Goal: Transaction & Acquisition: Purchase product/service

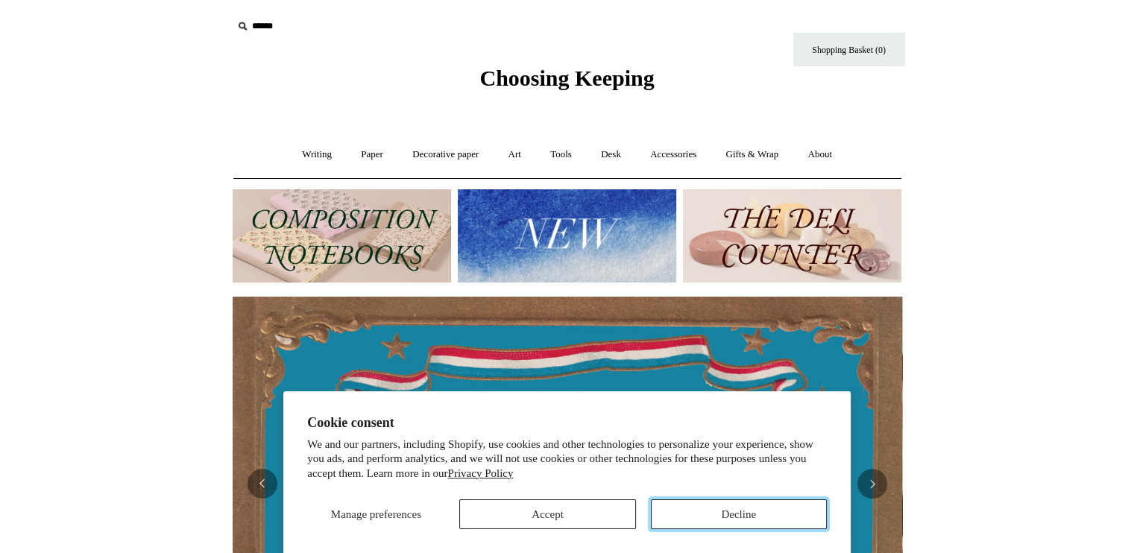
click at [763, 506] on button "Decline" at bounding box center [739, 514] width 176 height 30
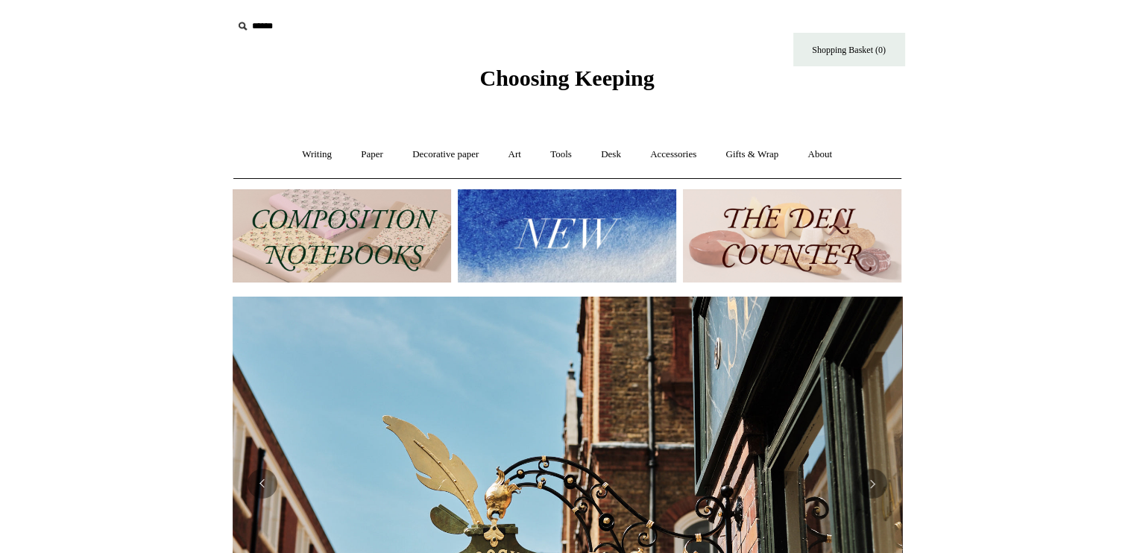
scroll to position [0, 669]
click at [685, 148] on link "Accessories +" at bounding box center [673, 155] width 73 height 40
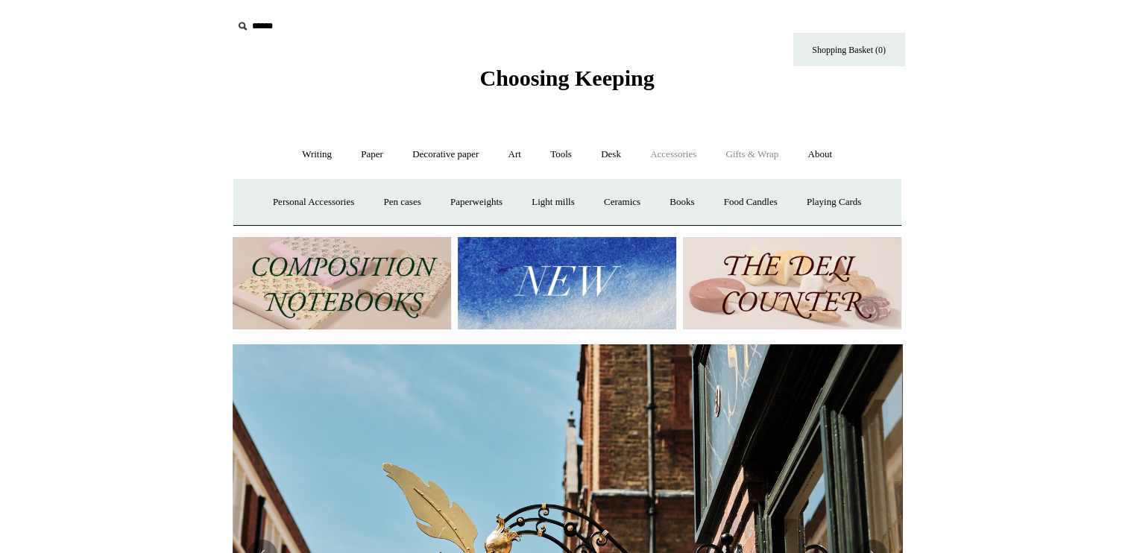
click at [755, 157] on link "Gifts & Wrap +" at bounding box center [752, 155] width 80 height 40
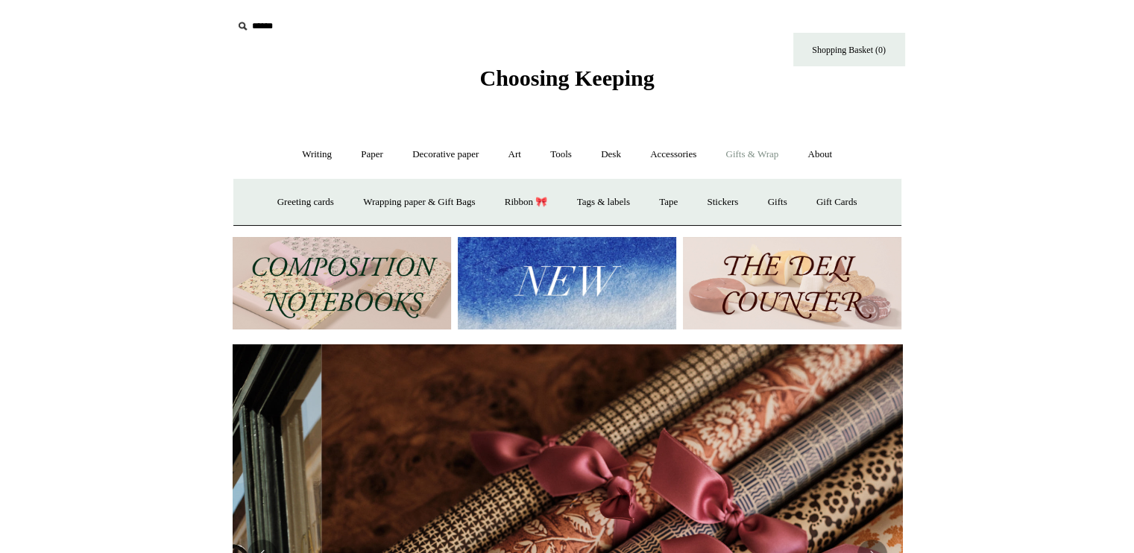
scroll to position [0, 1339]
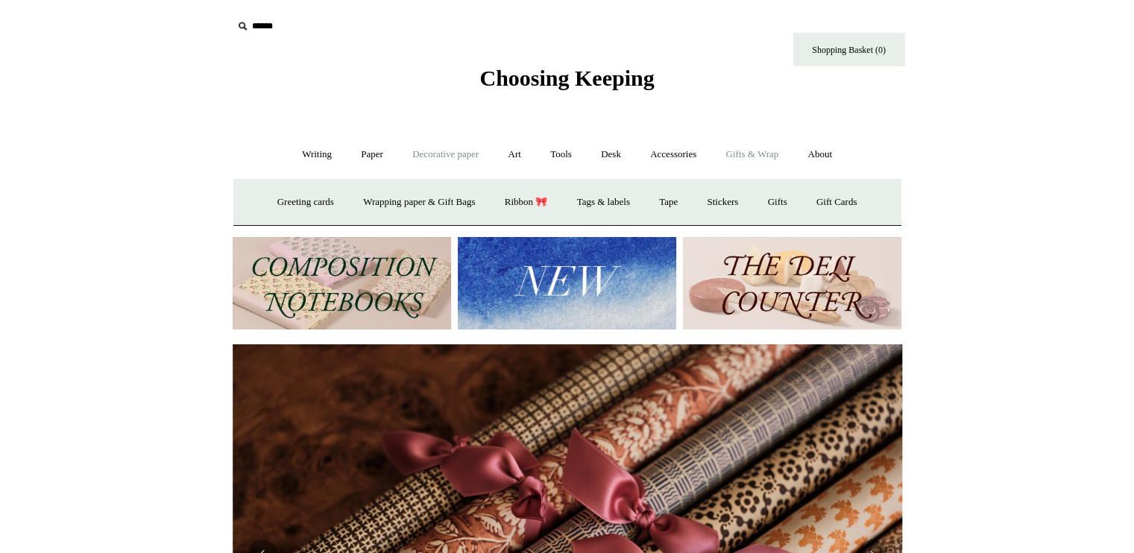
click at [431, 148] on link "Decorative paper +" at bounding box center [445, 155] width 93 height 40
click at [307, 152] on link "Writing +" at bounding box center [316, 155] width 57 height 40
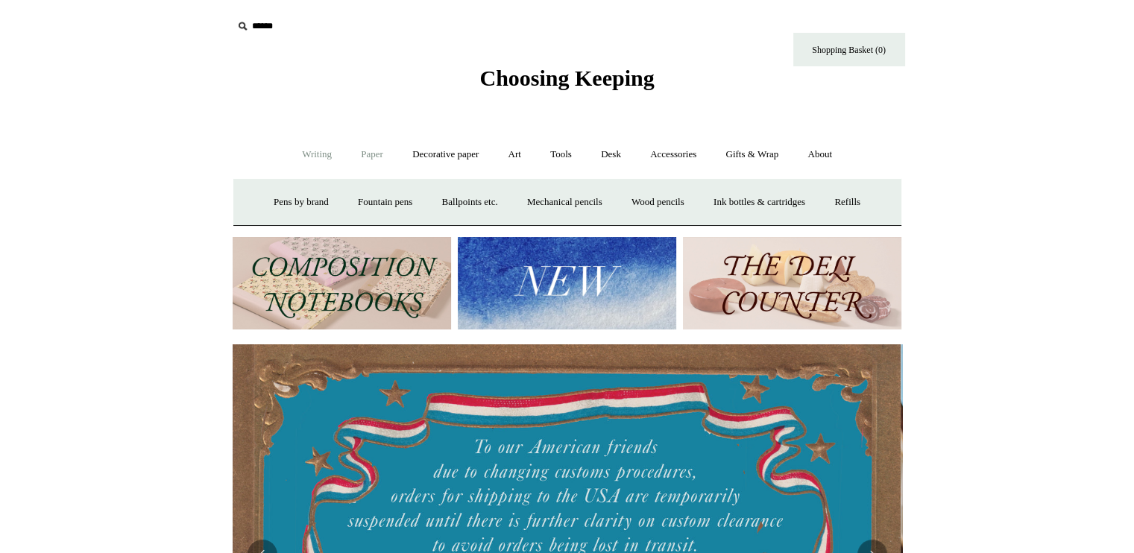
scroll to position [0, 0]
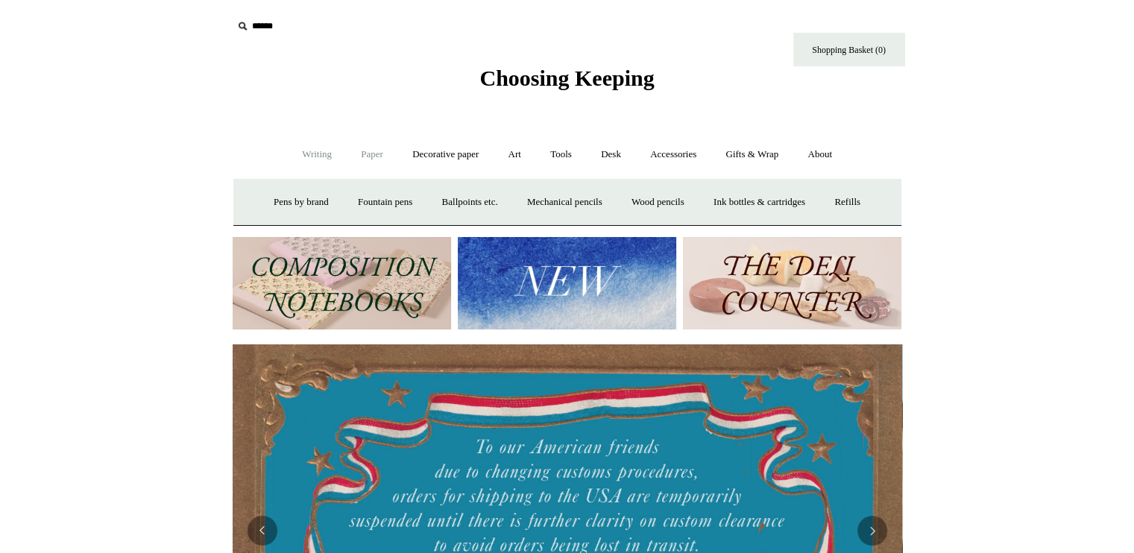
click at [373, 148] on link "Paper +" at bounding box center [371, 155] width 49 height 40
click at [417, 202] on link "📆 Dated Diaries 📆" at bounding box center [449, 203] width 109 height 40
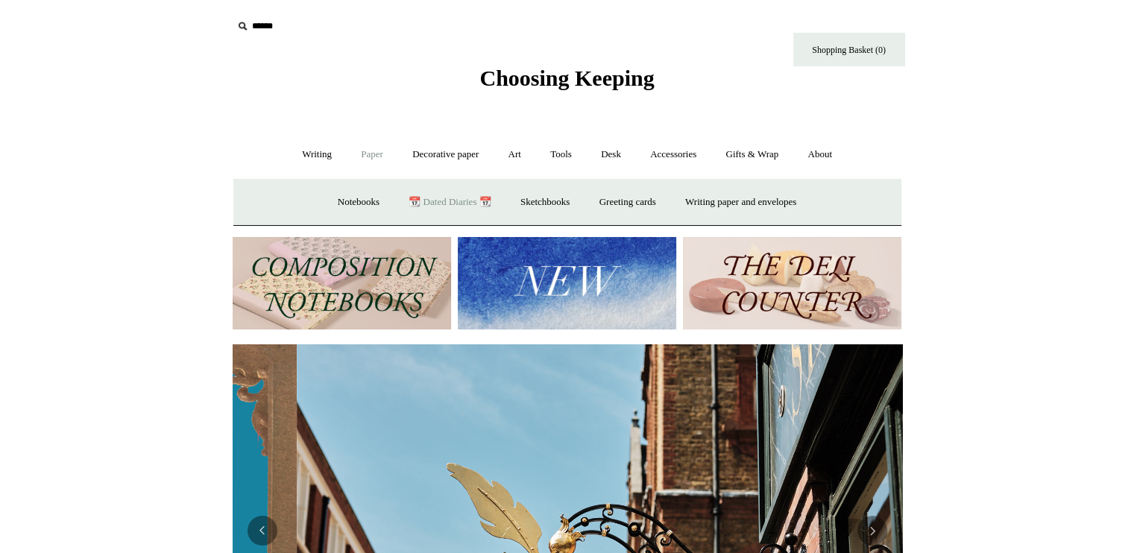
scroll to position [0, 669]
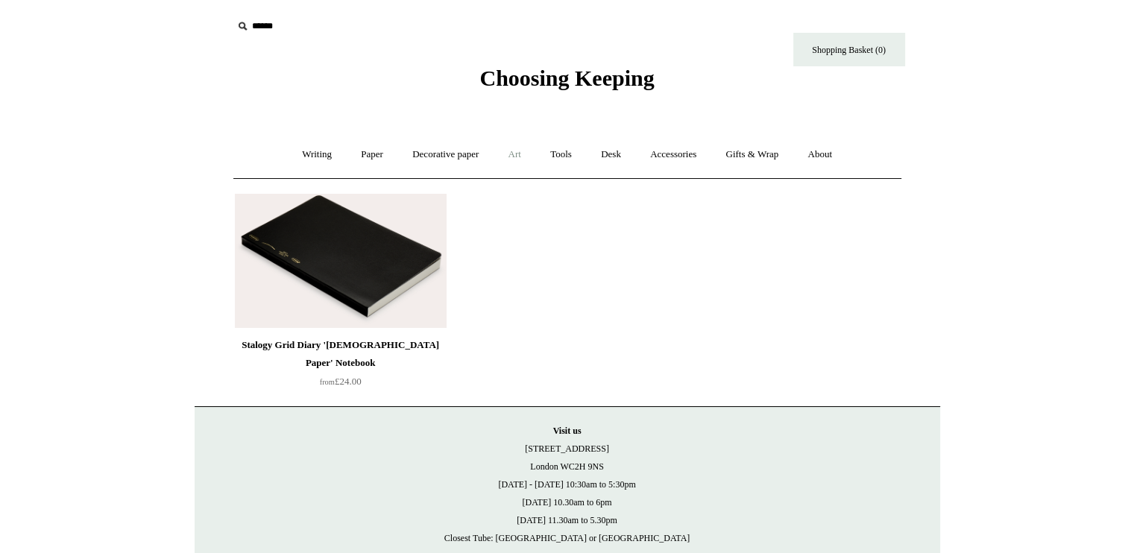
click at [512, 150] on link "Art +" at bounding box center [515, 155] width 40 height 40
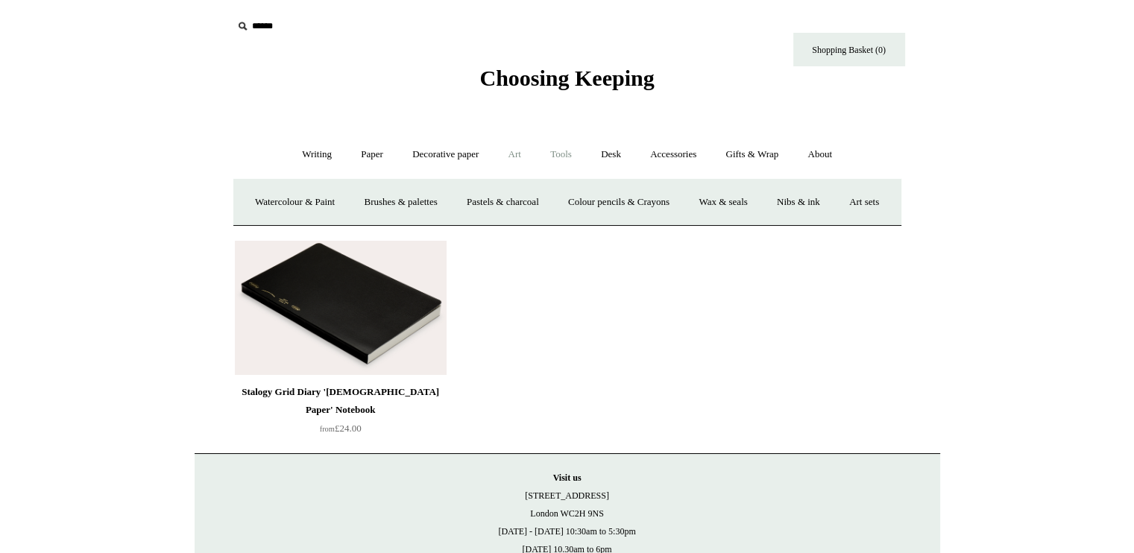
click at [551, 154] on link "Tools +" at bounding box center [561, 155] width 48 height 40
click at [770, 145] on link "Gifts & Wrap +" at bounding box center [752, 155] width 80 height 40
click at [618, 152] on link "Desk +" at bounding box center [610, 155] width 47 height 40
click at [664, 157] on link "Accessories +" at bounding box center [673, 155] width 73 height 40
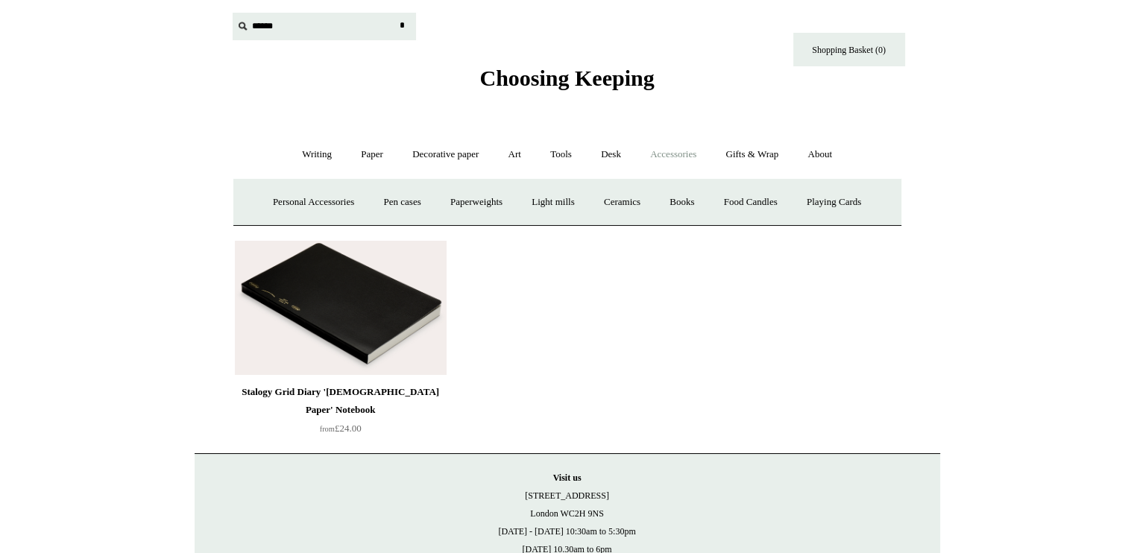
click at [306, 32] on input "text" at bounding box center [324, 27] width 183 height 28
type input "********"
click at [395, 13] on input "*" at bounding box center [402, 26] width 15 height 26
